Goal: Information Seeking & Learning: Learn about a topic

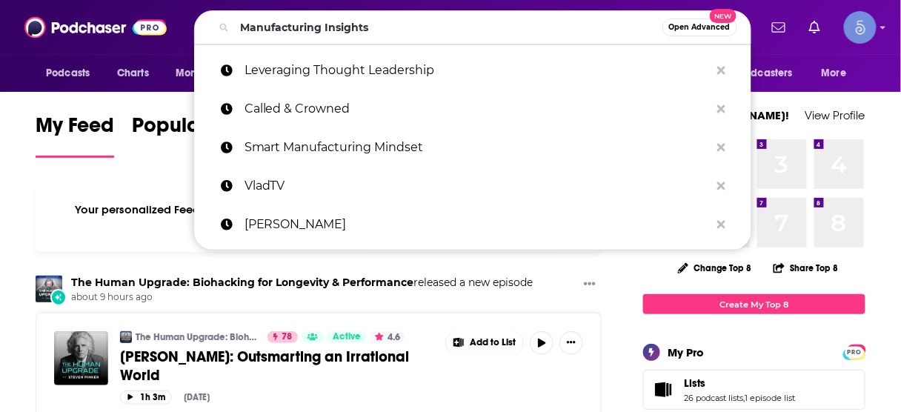
type input "Manufacturing Insights"
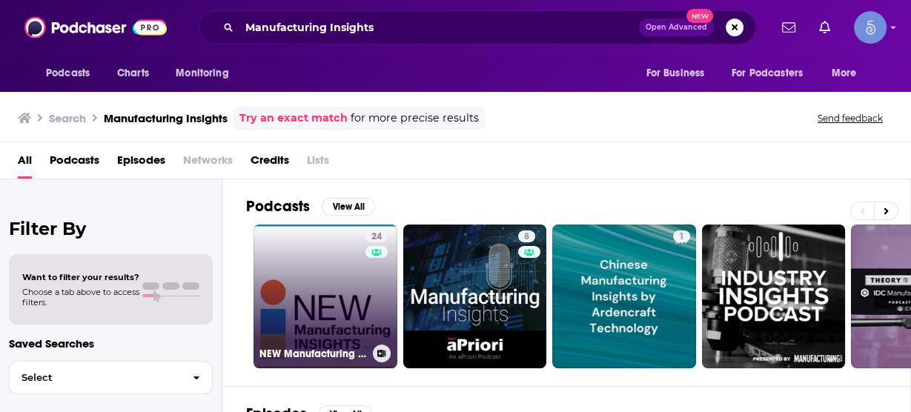
click at [334, 275] on link "24 NEW Manufacturing Insights" at bounding box center [325, 296] width 144 height 144
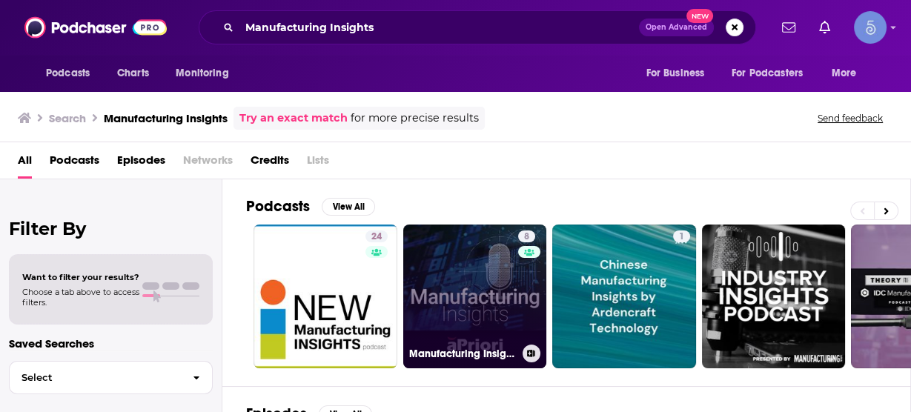
click at [468, 270] on link "8 Manufacturing Insights" at bounding box center [475, 296] width 144 height 144
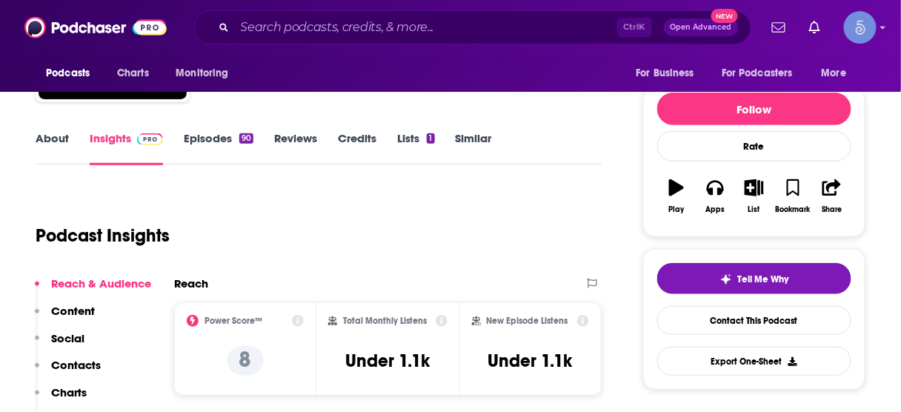
scroll to position [178, 0]
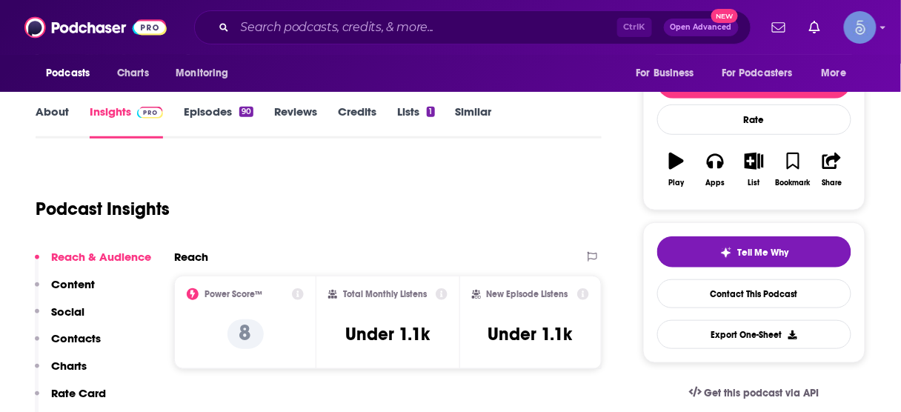
click at [83, 340] on p "Contacts" at bounding box center [76, 338] width 50 height 14
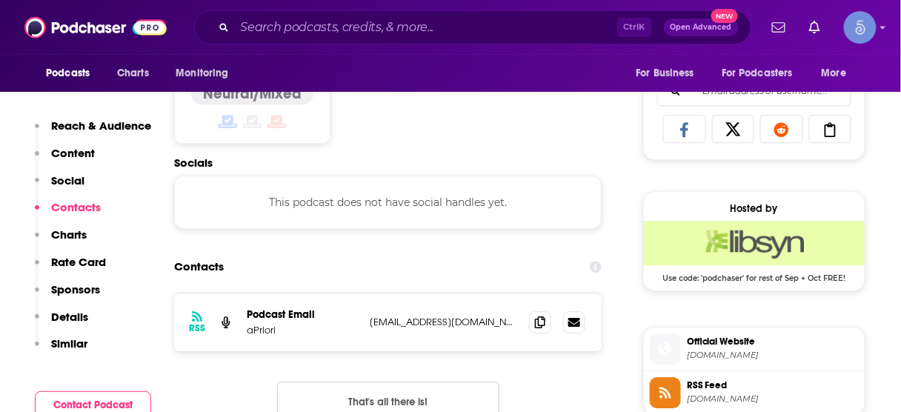
scroll to position [993, 0]
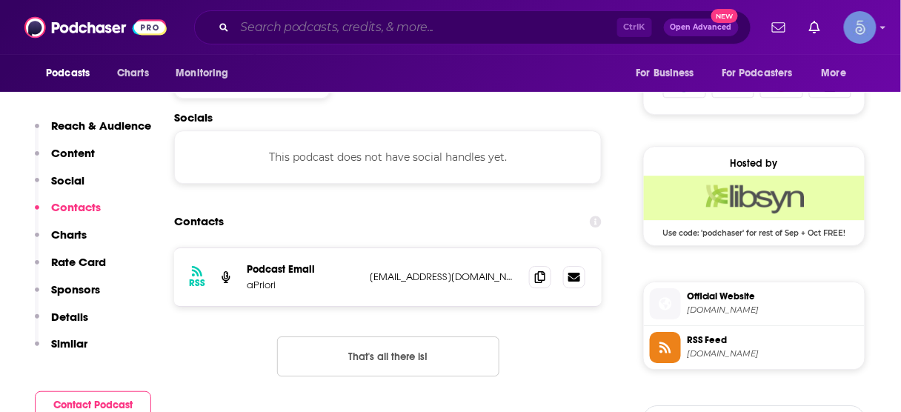
click at [424, 27] on input "Search podcasts, credits, & more..." at bounding box center [426, 28] width 382 height 24
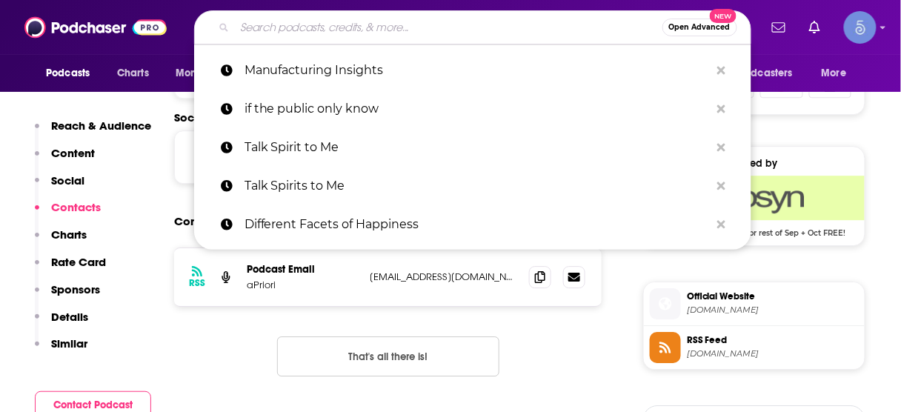
paste input "Founders"
type input "Founders"
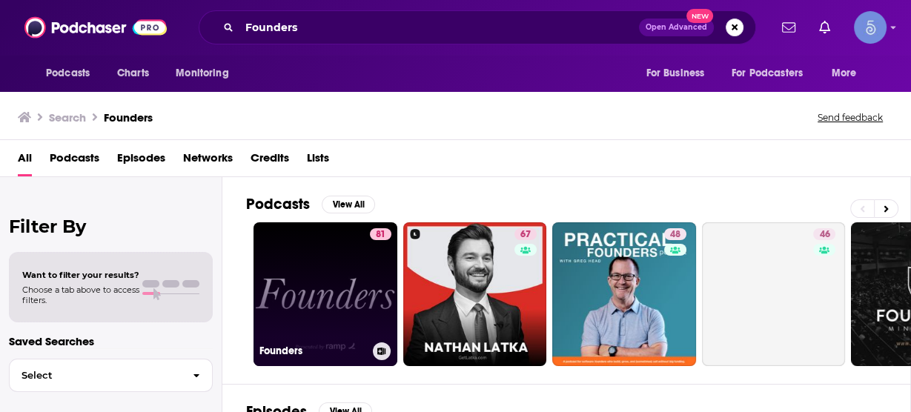
click at [328, 284] on link "81 Founders" at bounding box center [325, 294] width 144 height 144
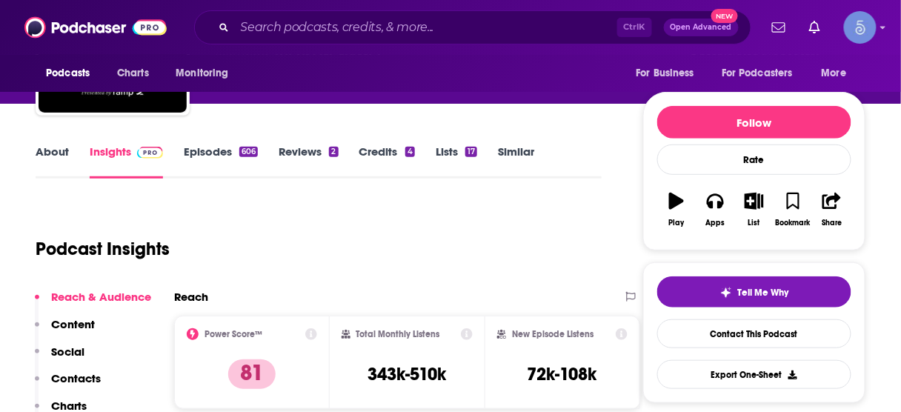
scroll to position [237, 0]
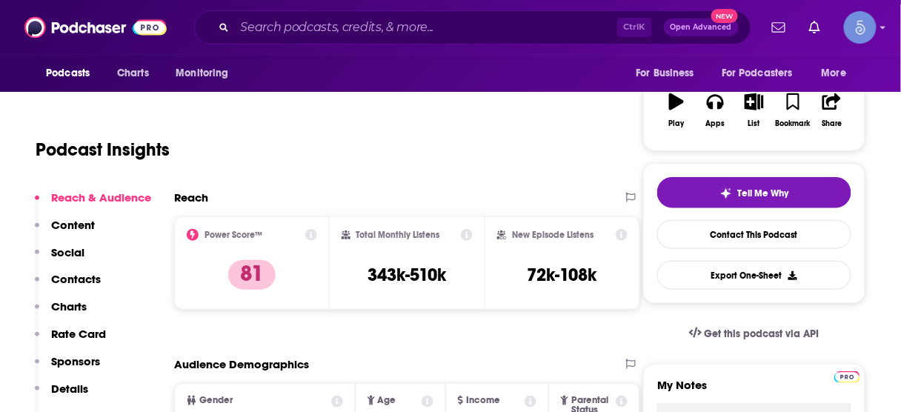
click at [83, 278] on p "Contacts" at bounding box center [76, 279] width 50 height 14
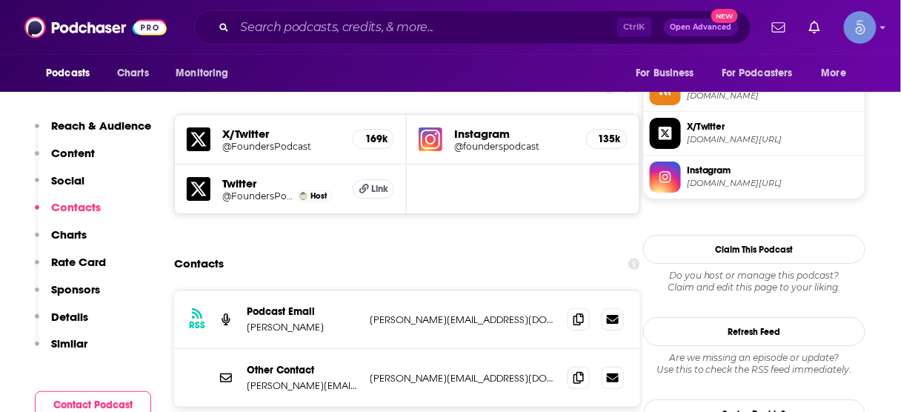
scroll to position [1237, 0]
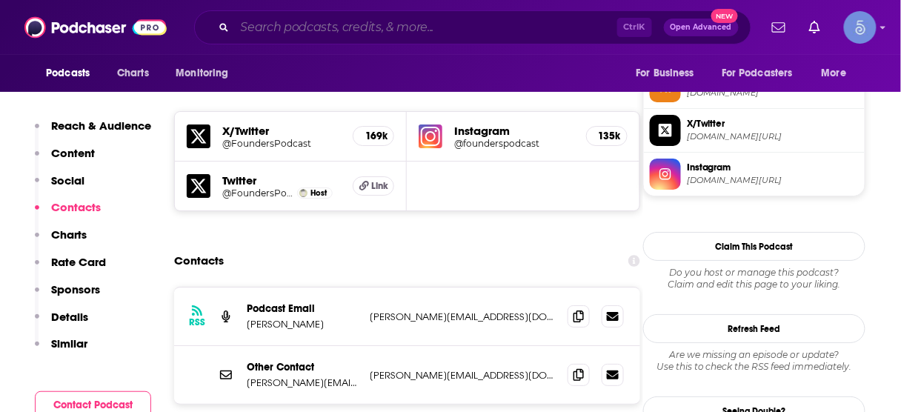
click at [413, 28] on input "Search podcasts, credits, & more..." at bounding box center [426, 28] width 382 height 24
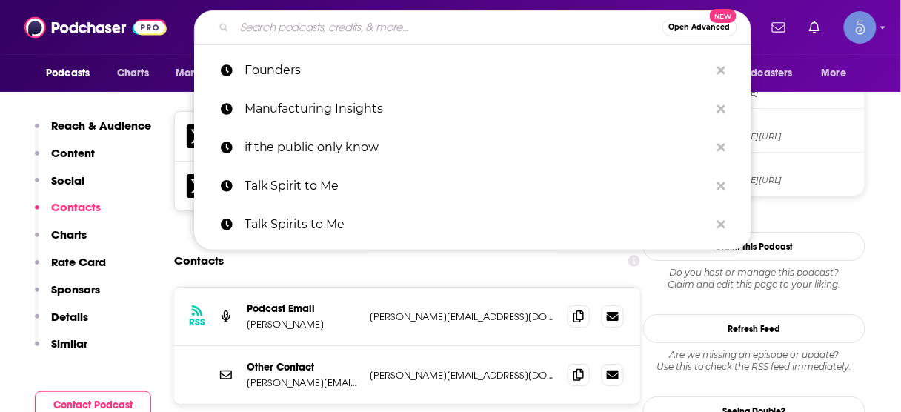
paste input "My First Million"
type input "My First Million"
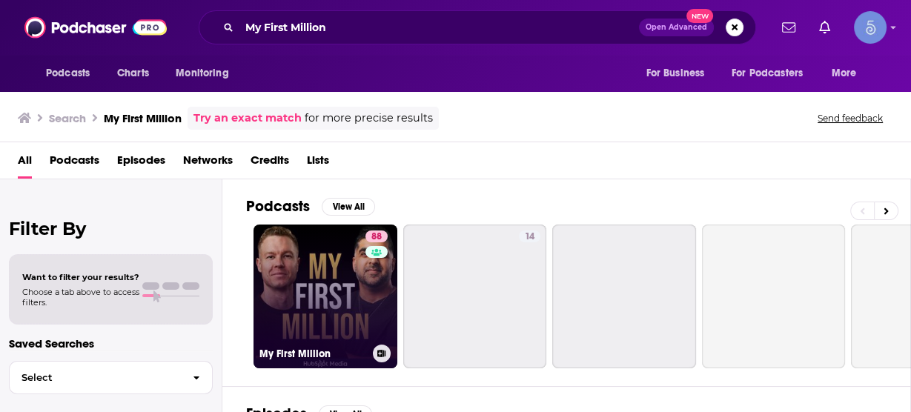
click at [343, 263] on link "88 My First Million" at bounding box center [325, 296] width 144 height 144
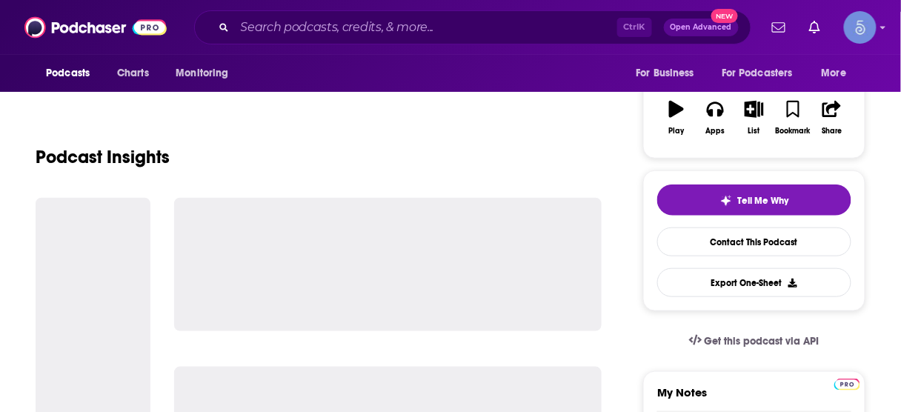
scroll to position [237, 0]
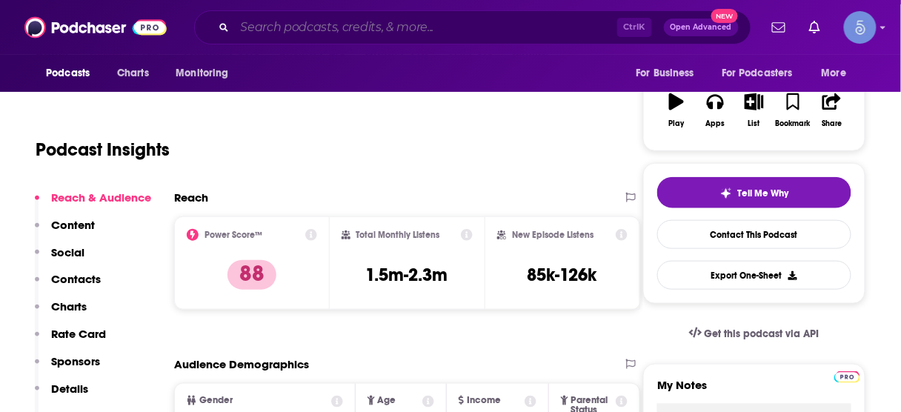
click at [421, 25] on input "Search podcasts, credits, & more..." at bounding box center [426, 28] width 382 height 24
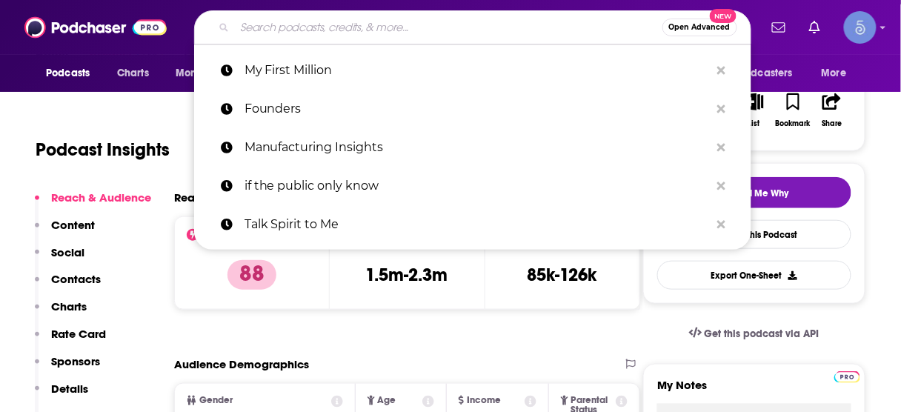
paste input "My First Million"
type input "My First Million"
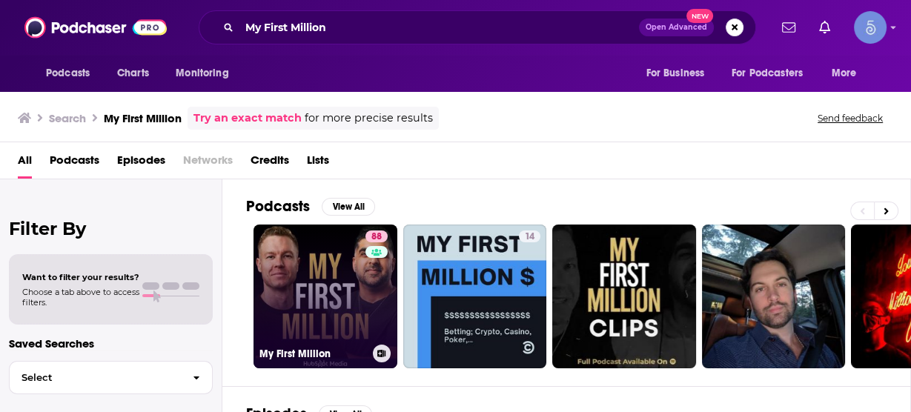
click at [329, 273] on link "88 My First Million" at bounding box center [325, 296] width 144 height 144
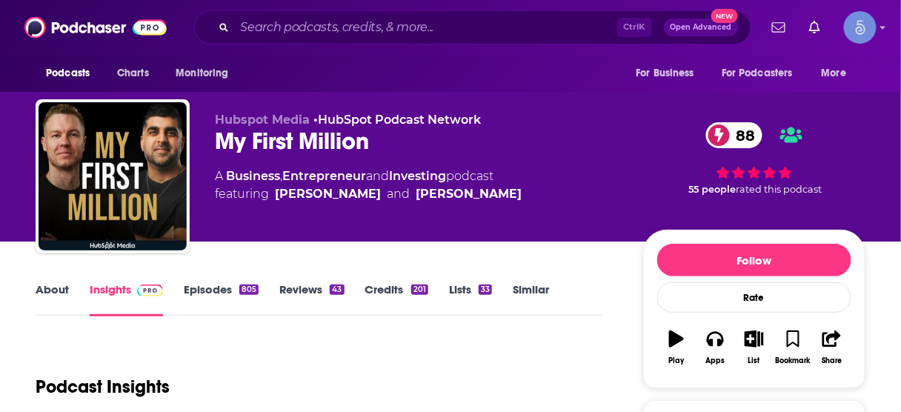
scroll to position [178, 0]
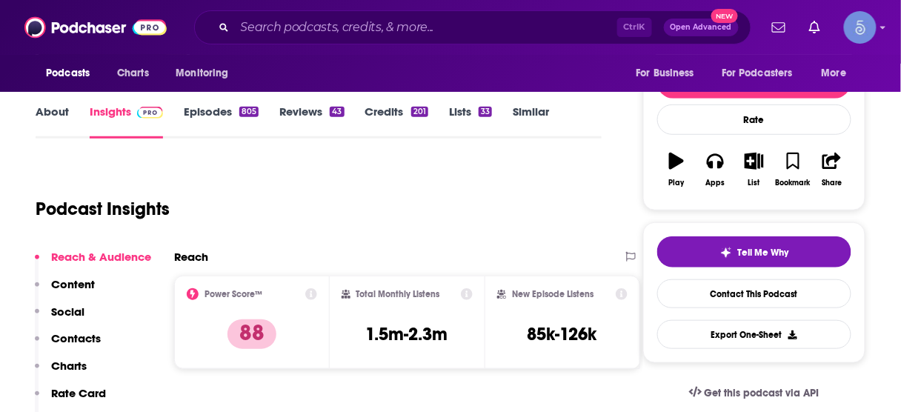
click at [86, 336] on p "Contacts" at bounding box center [76, 338] width 50 height 14
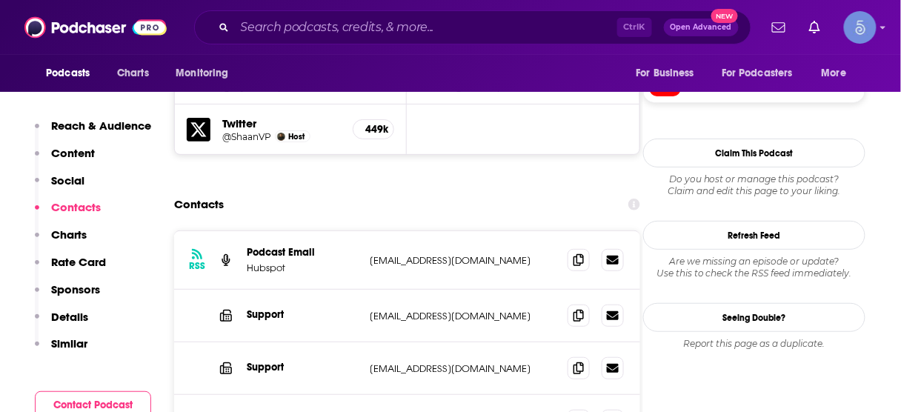
scroll to position [1489, 0]
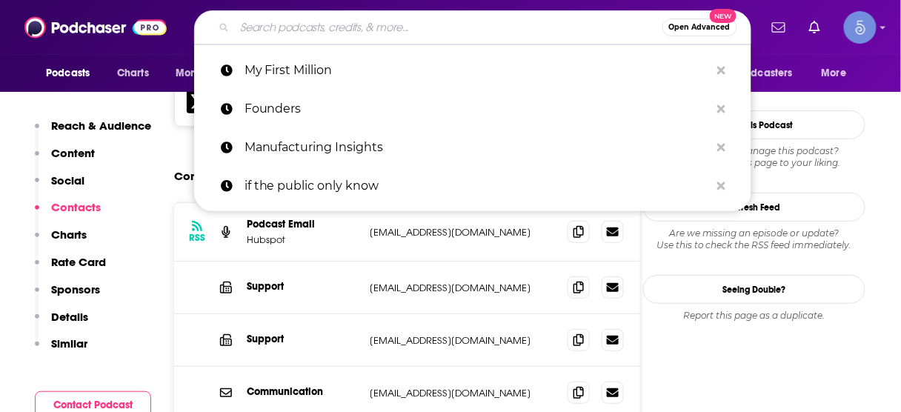
click at [534, 31] on input "Search podcasts, credits, & more..." at bounding box center [448, 28] width 427 height 24
paste input "IDEAS+LEADERS"
type input "IDEAS+LEADERS"
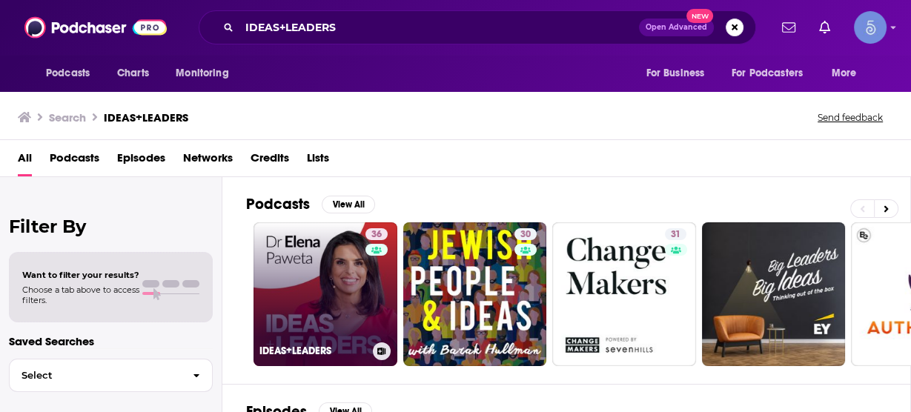
click at [339, 279] on link "36 IDEAS+LEADERS" at bounding box center [325, 294] width 144 height 144
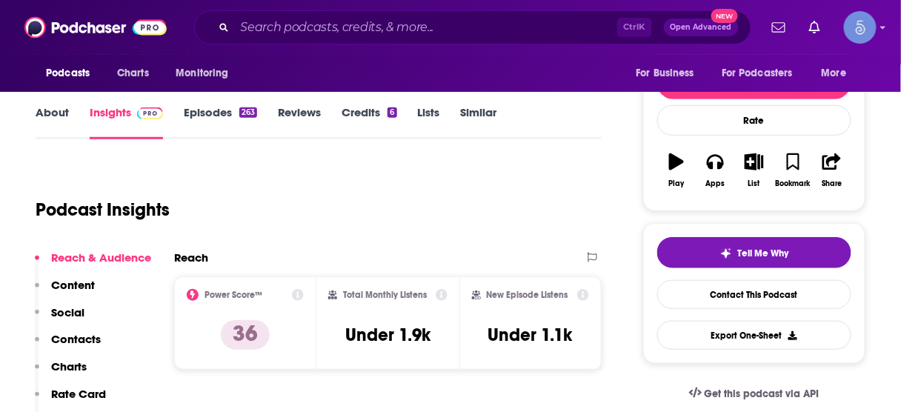
scroll to position [178, 0]
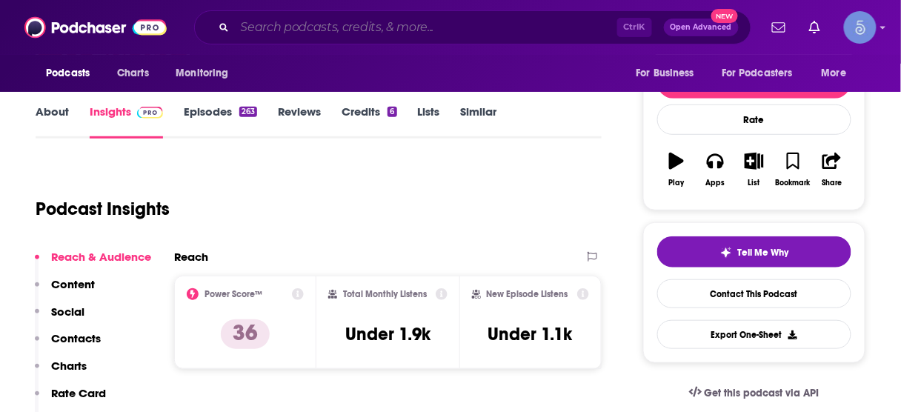
drag, startPoint x: 482, startPoint y: 24, endPoint x: 475, endPoint y: 10, distance: 16.6
click at [482, 23] on input "Search podcasts, credits, & more..." at bounding box center [426, 28] width 382 height 24
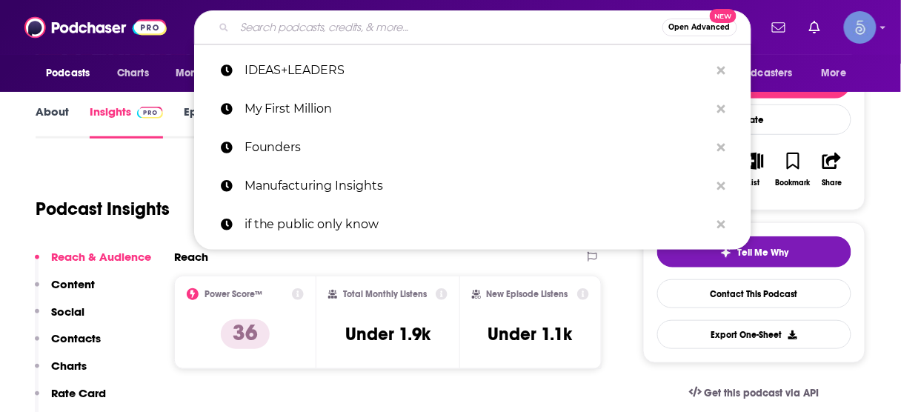
paste input "Be Real Show"
type input "Be Real Show"
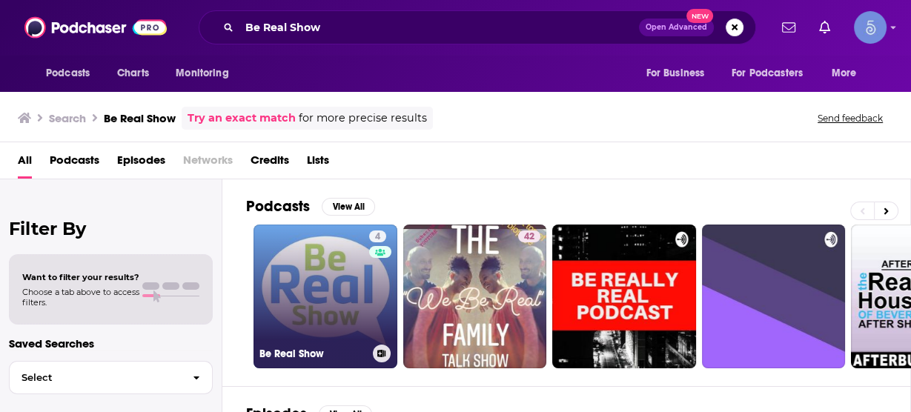
click at [329, 262] on link "4 Be Real Show" at bounding box center [325, 296] width 144 height 144
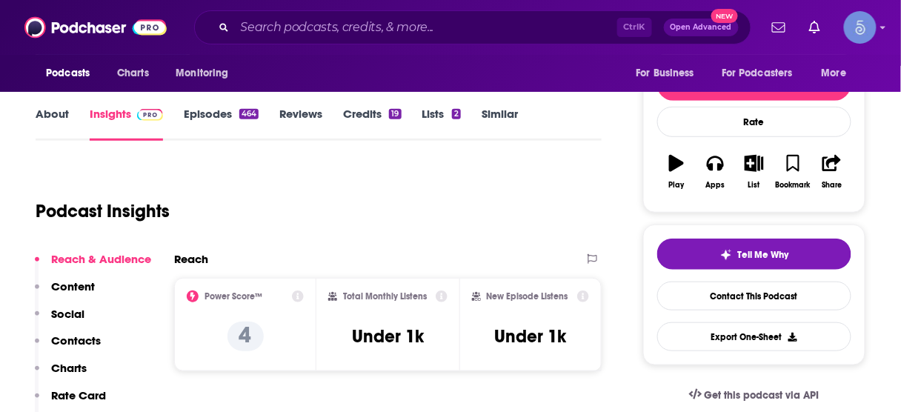
scroll to position [178, 0]
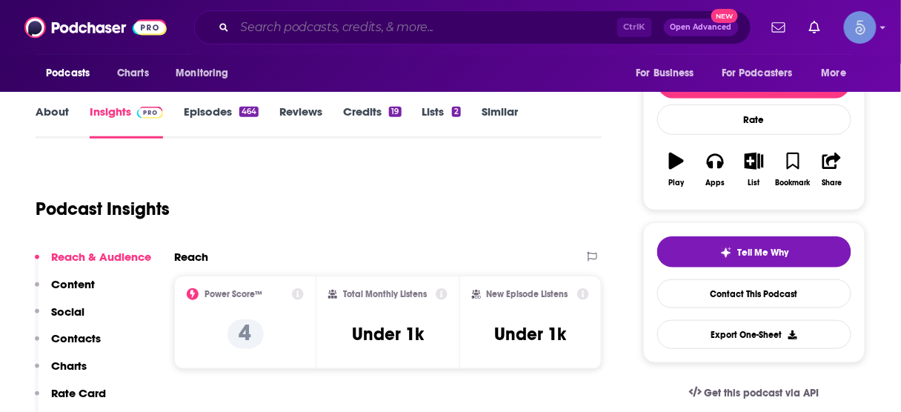
click at [500, 24] on input "Search podcasts, credits, & more..." at bounding box center [426, 28] width 382 height 24
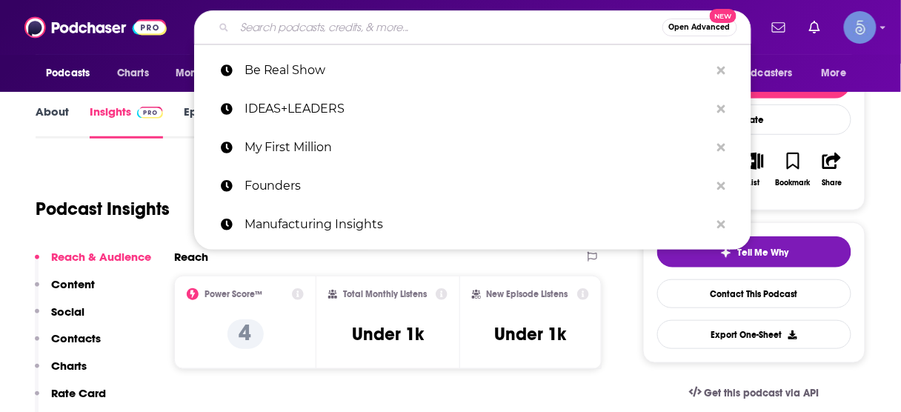
paste input "The Brand ON! Show"
type input "The Brand ON! Show"
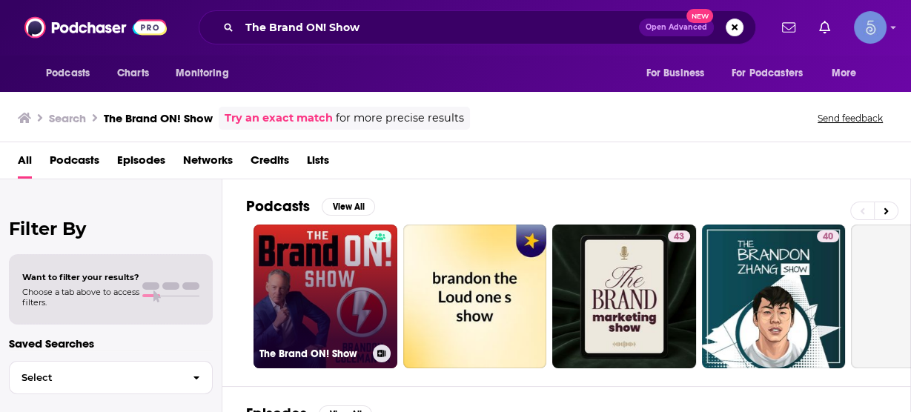
click at [351, 275] on link "The Brand ON! Show" at bounding box center [325, 296] width 144 height 144
